Goal: Task Accomplishment & Management: Manage account settings

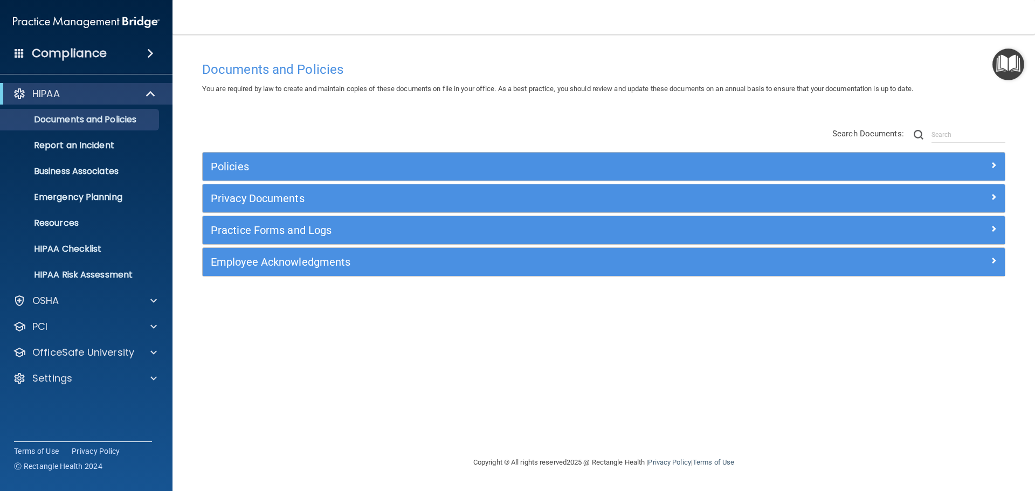
click at [261, 159] on div "Policies" at bounding box center [604, 167] width 802 height 28
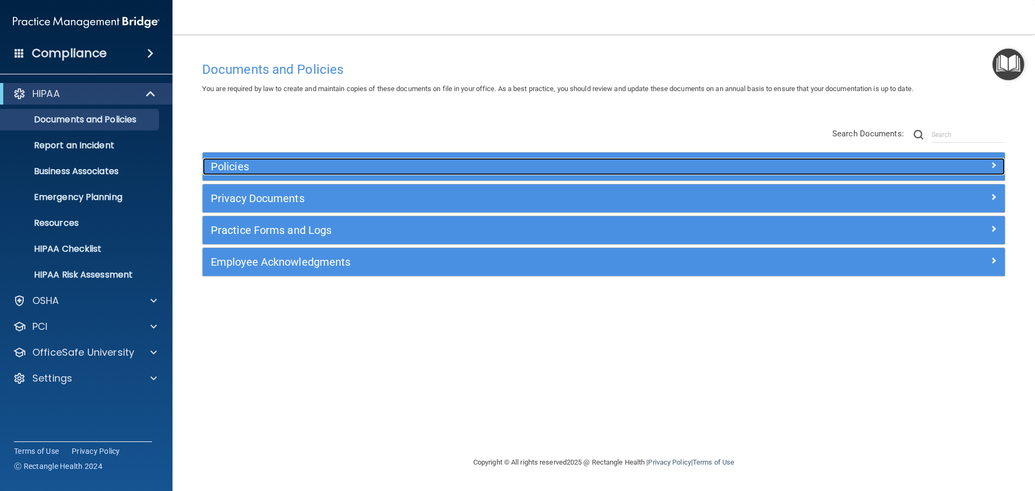
click at [266, 170] on h5 "Policies" at bounding box center [504, 167] width 586 height 12
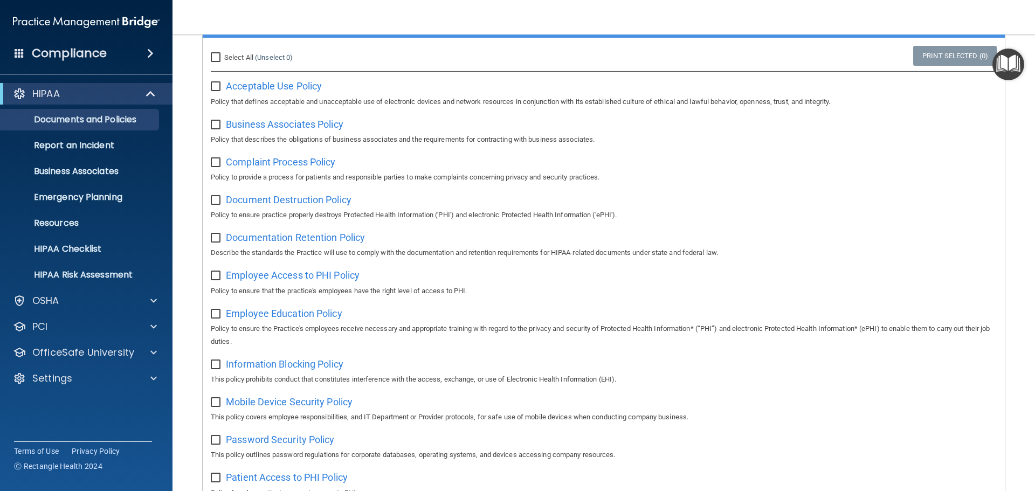
scroll to position [54, 0]
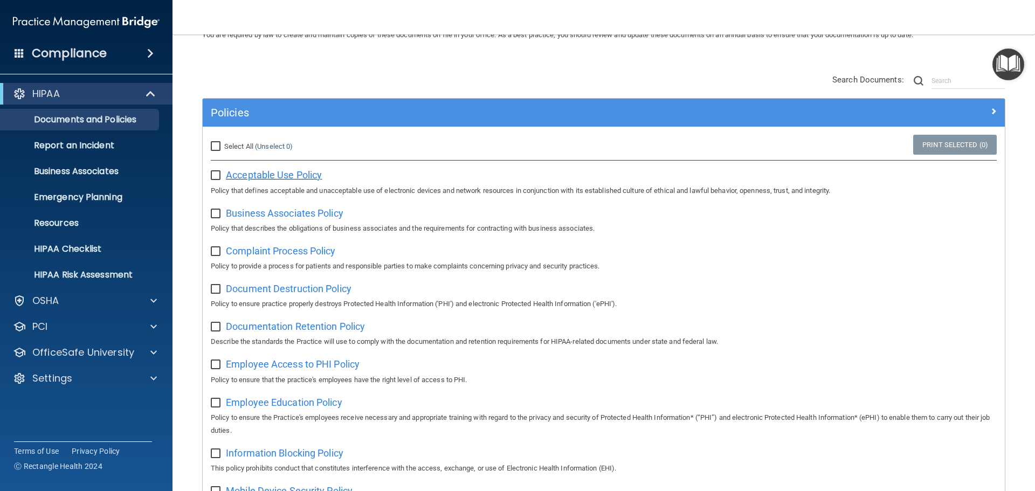
click at [262, 175] on span "Acceptable Use Policy" at bounding box center [274, 174] width 96 height 11
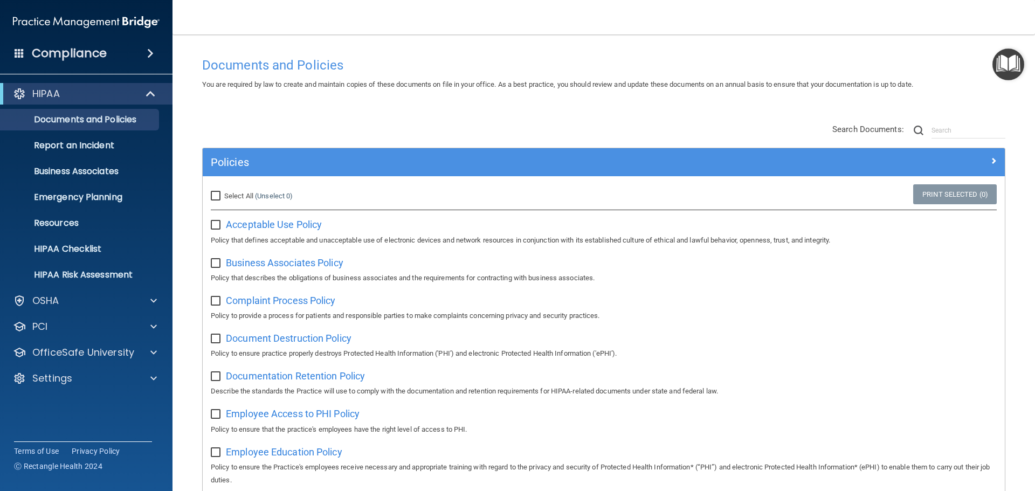
scroll to position [0, 0]
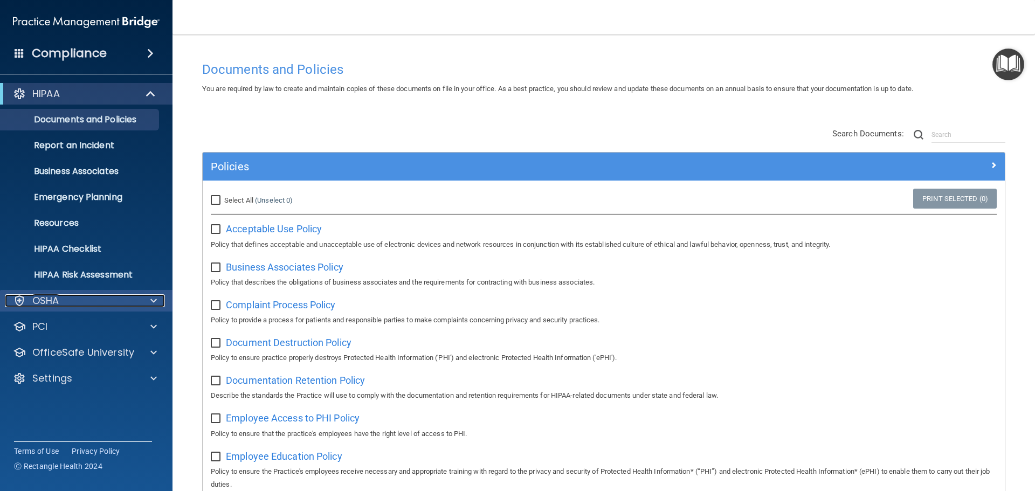
click at [82, 300] on div "OSHA" at bounding box center [72, 300] width 134 height 13
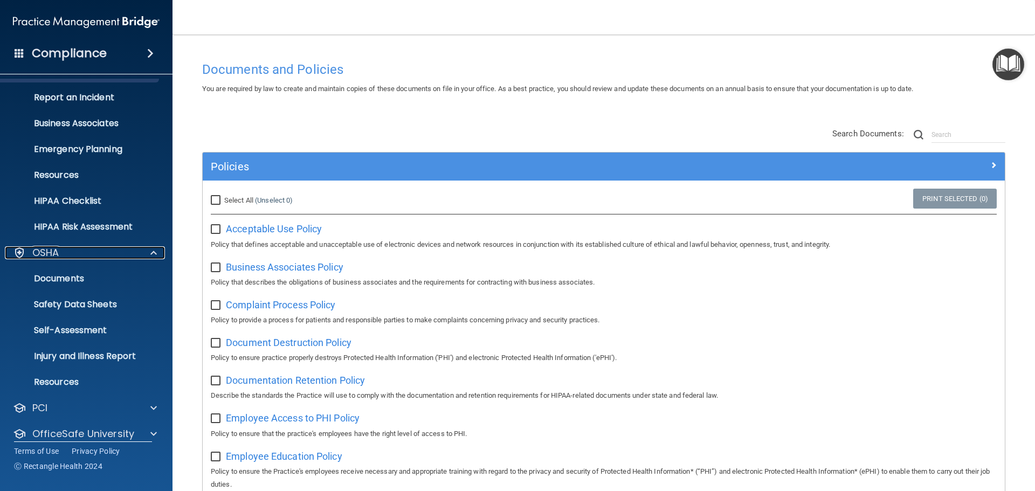
scroll to position [86, 0]
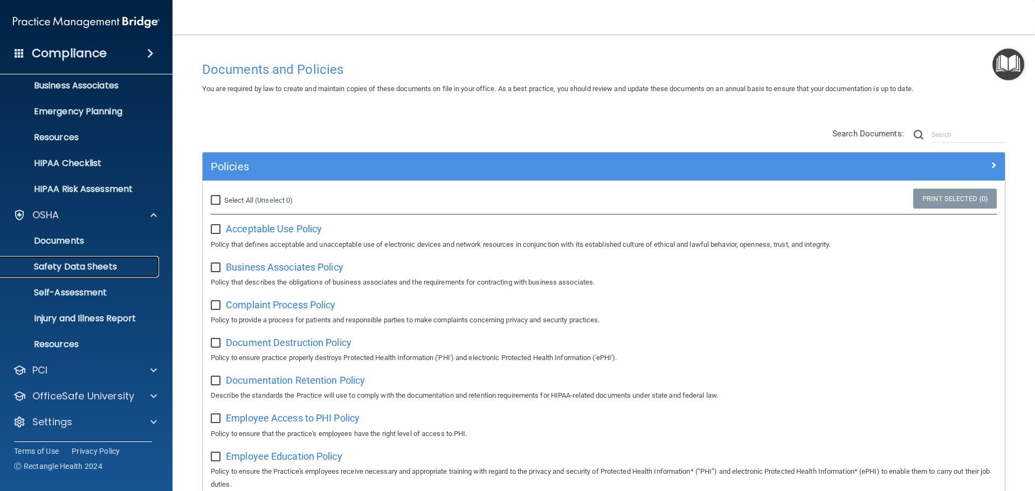
click at [73, 265] on p "Safety Data Sheets" at bounding box center [80, 267] width 147 height 11
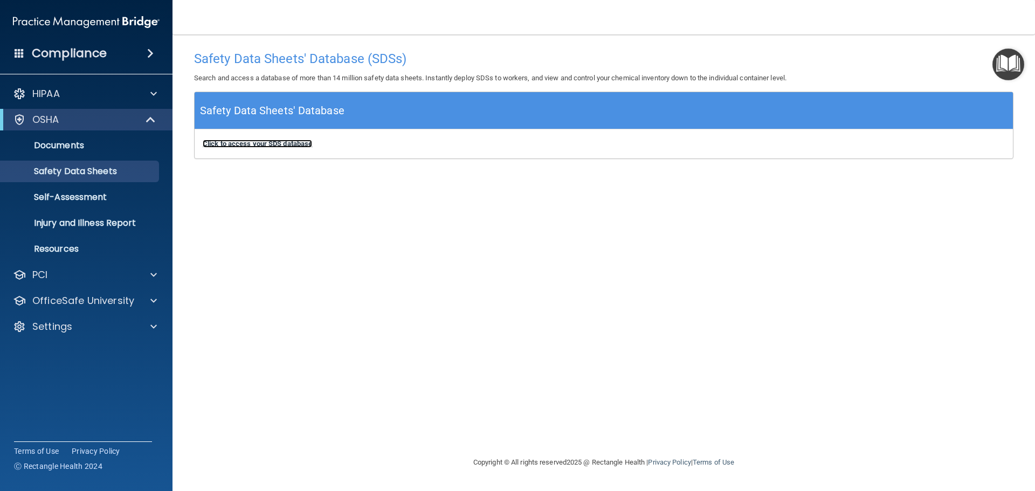
click at [290, 140] on b "Click to access your SDS database" at bounding box center [257, 144] width 109 height 8
click at [135, 101] on div "HIPAA" at bounding box center [86, 94] width 173 height 22
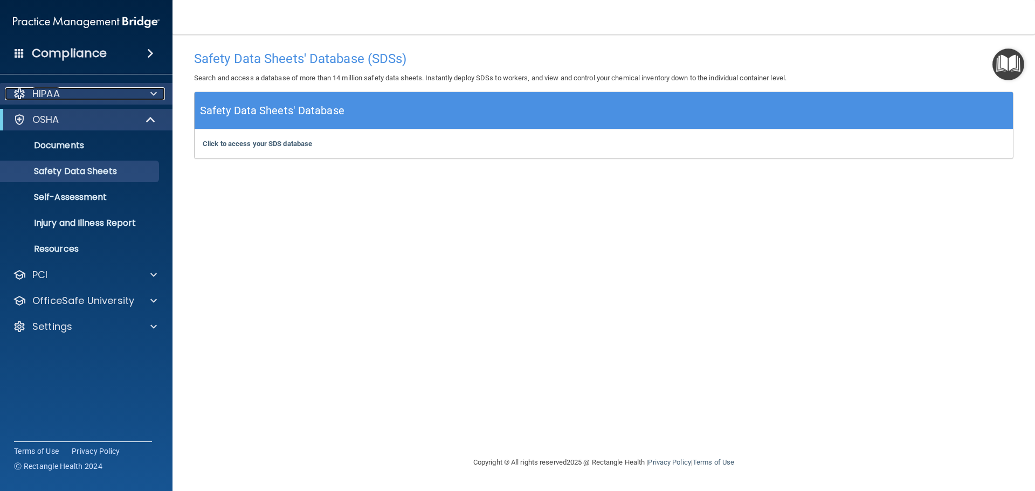
click at [150, 93] on div at bounding box center [152, 93] width 27 height 13
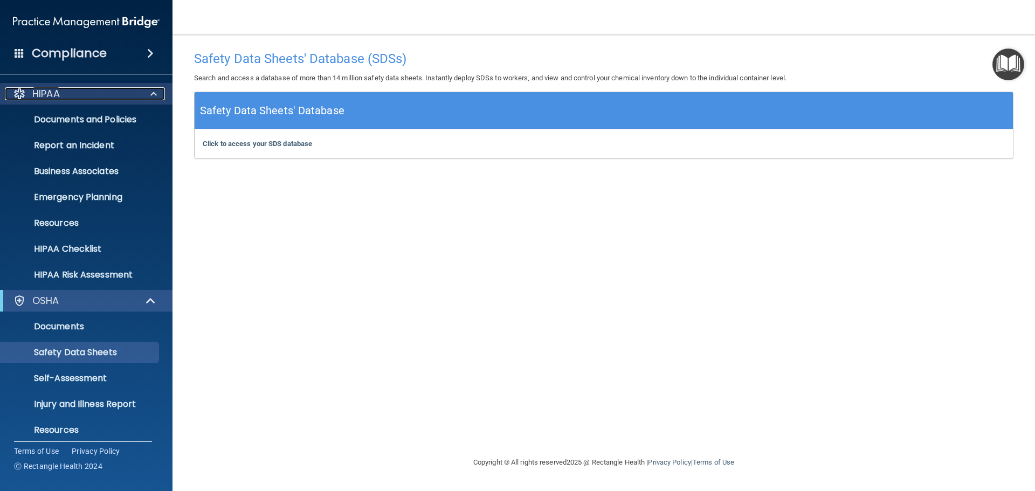
click at [147, 92] on div at bounding box center [152, 93] width 27 height 13
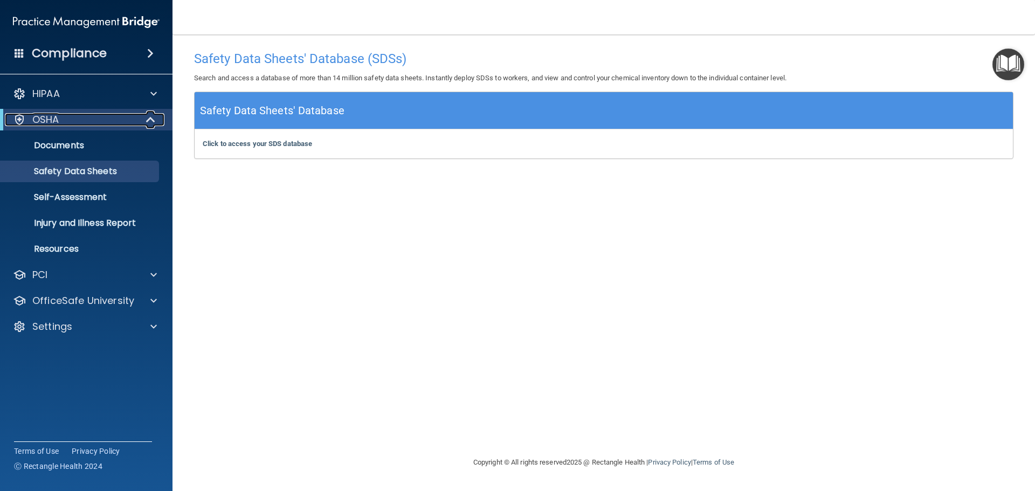
click at [152, 121] on span at bounding box center [151, 119] width 9 height 13
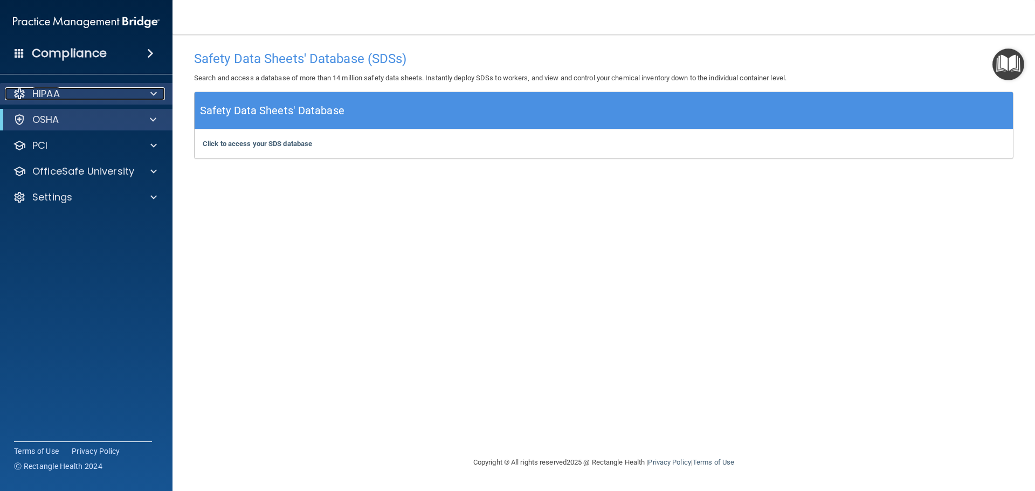
click at [94, 94] on div "HIPAA" at bounding box center [72, 93] width 134 height 13
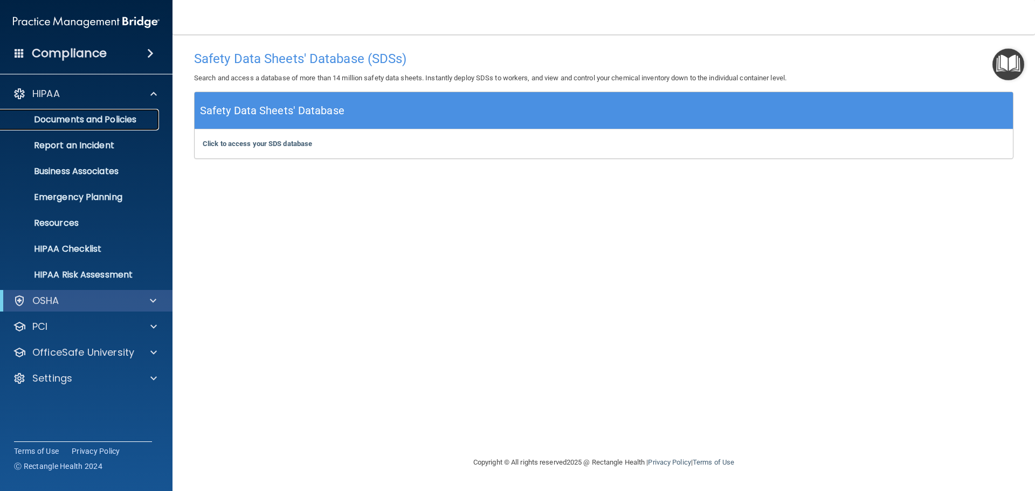
click at [118, 112] on link "Documents and Policies" at bounding box center [74, 120] width 170 height 22
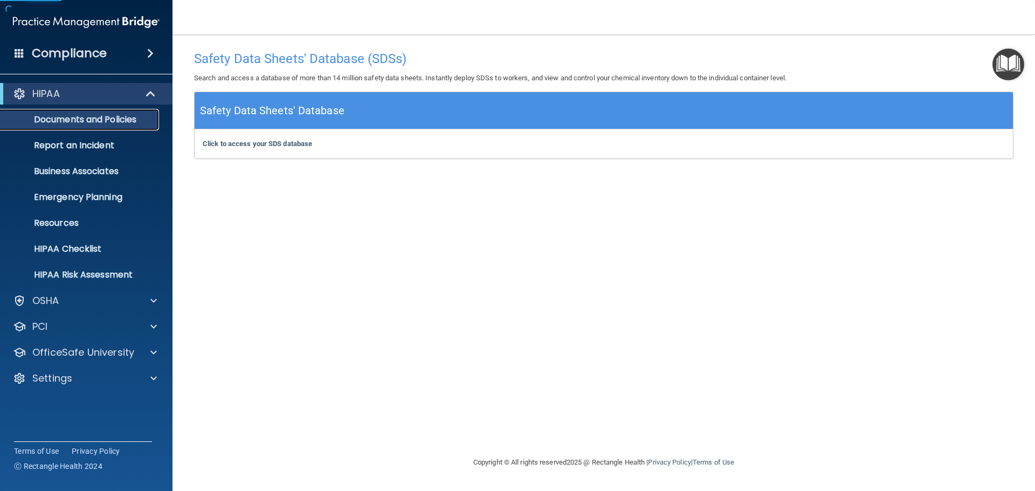
click at [117, 126] on link "Documents and Policies" at bounding box center [74, 120] width 170 height 22
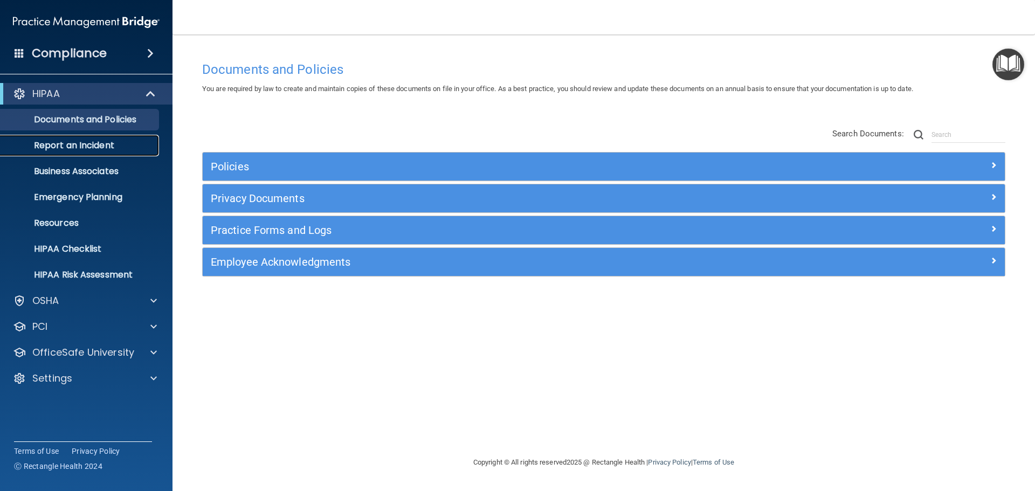
click at [80, 145] on p "Report an Incident" at bounding box center [80, 145] width 147 height 11
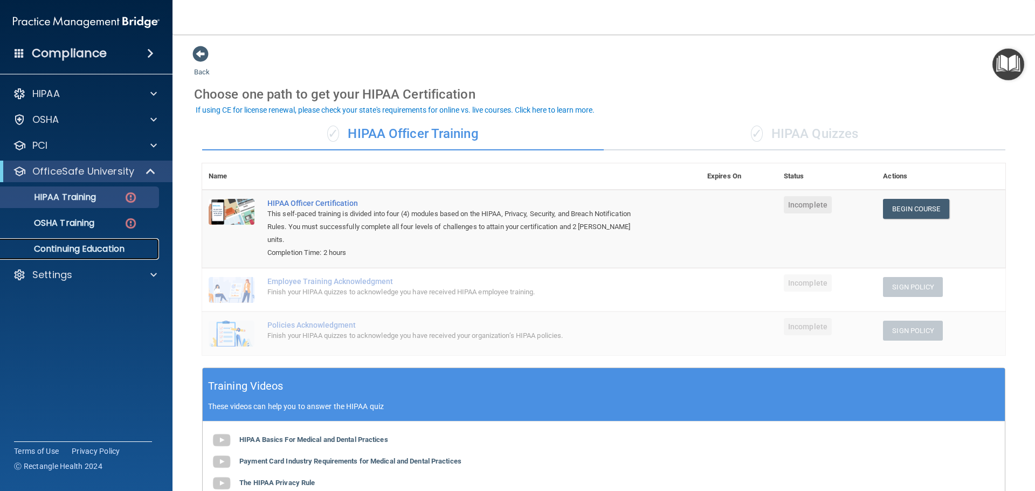
click at [81, 249] on p "Continuing Education" at bounding box center [80, 249] width 147 height 11
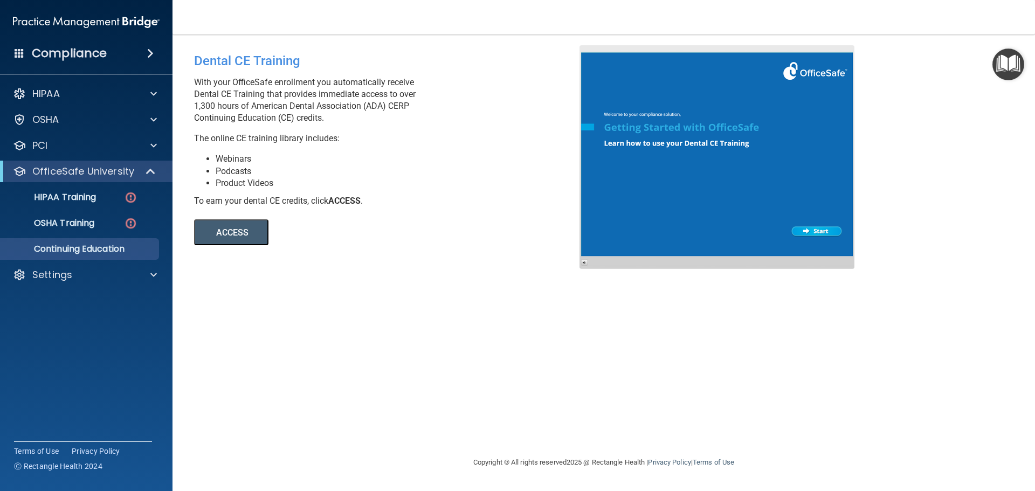
drag, startPoint x: 191, startPoint y: 106, endPoint x: 351, endPoint y: 114, distance: 159.8
click at [351, 114] on div "Dental CE Training With your OfficeSafe enrollment you automatically receive De…" at bounding box center [391, 145] width 410 height 200
click at [115, 276] on div "Settings" at bounding box center [72, 275] width 134 height 13
click at [71, 322] on p "My Users" at bounding box center [80, 326] width 147 height 11
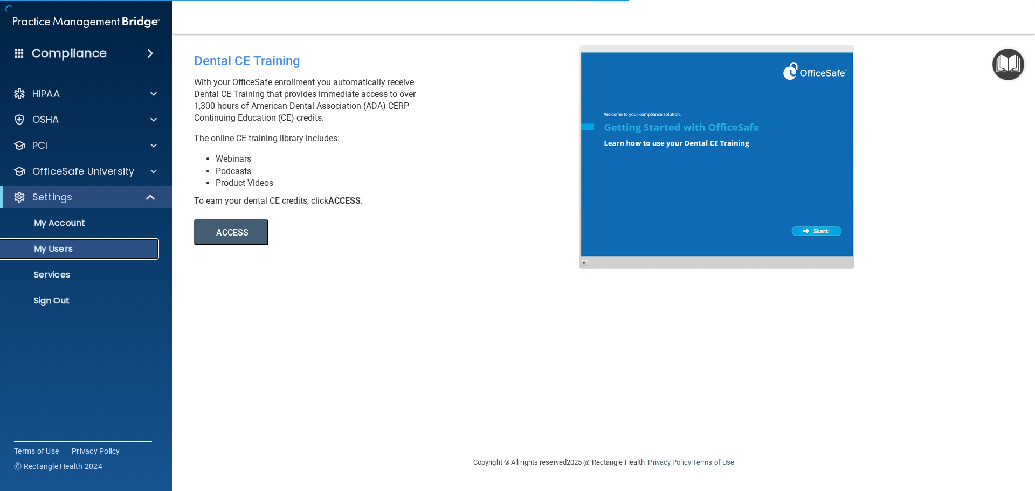
select select "20"
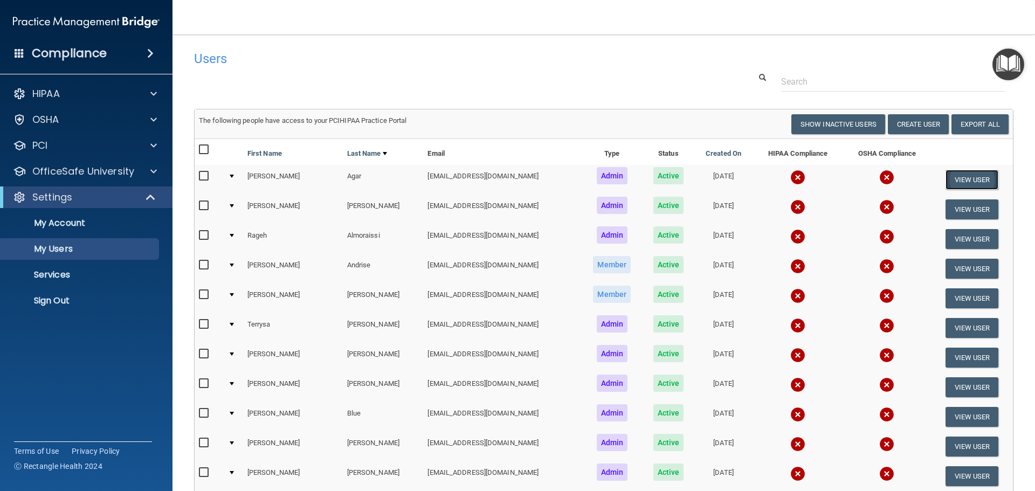
click at [979, 176] on button "View User" at bounding box center [972, 180] width 53 height 20
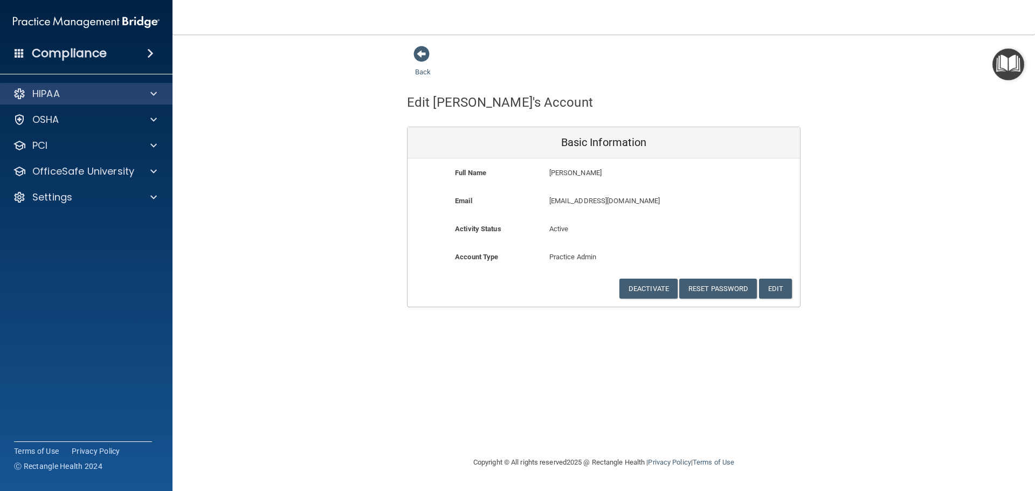
click at [79, 101] on div "HIPAA" at bounding box center [86, 94] width 173 height 22
click at [422, 59] on span at bounding box center [422, 54] width 16 height 16
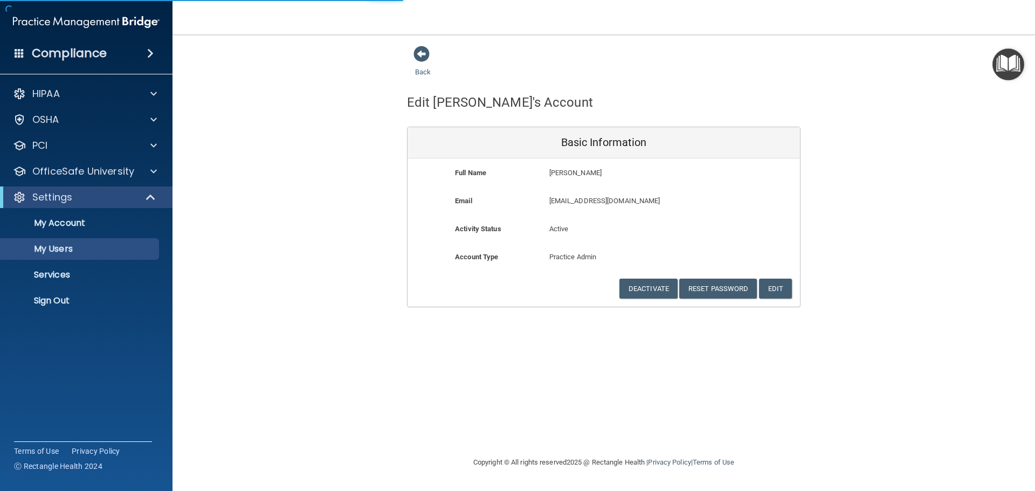
select select "20"
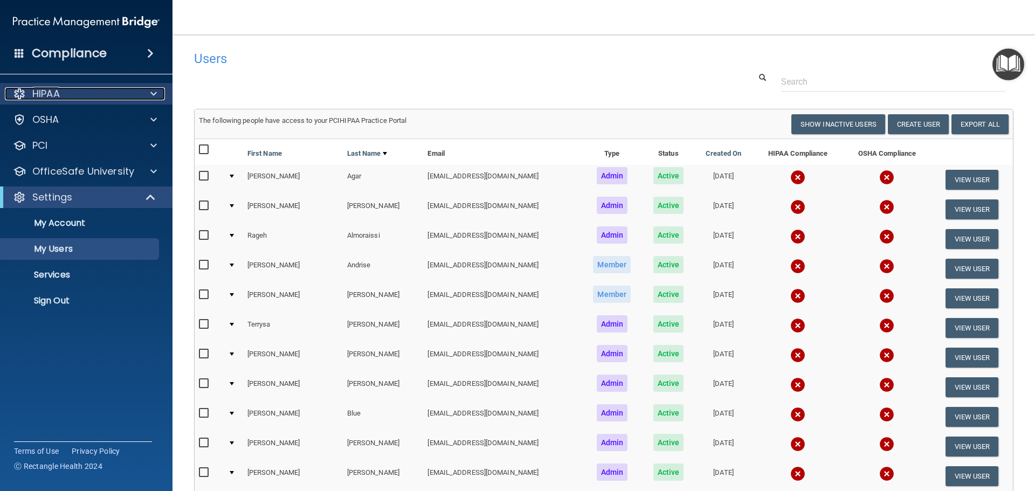
click at [99, 96] on div "HIPAA" at bounding box center [72, 93] width 134 height 13
